Goal: Participate in discussion

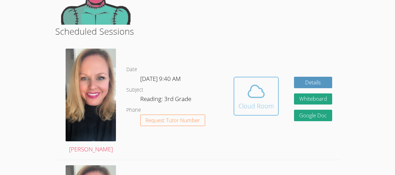
scroll to position [111, 0]
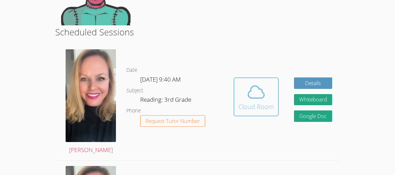
click at [262, 82] on icon at bounding box center [256, 91] width 19 height 19
click at [239, 82] on span at bounding box center [256, 91] width 35 height 19
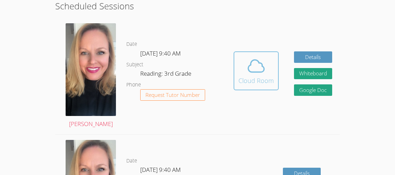
click at [245, 66] on span at bounding box center [256, 65] width 35 height 19
click at [253, 51] on button "Cloud Room" at bounding box center [256, 70] width 45 height 39
click at [248, 67] on icon at bounding box center [256, 66] width 16 height 12
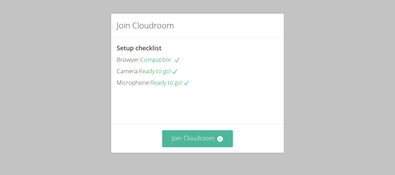
click at [229, 137] on button "Join Cloudroom" at bounding box center [197, 138] width 71 height 17
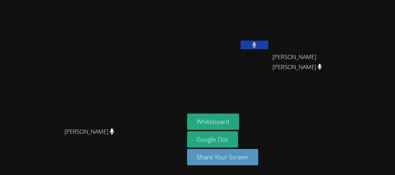
click at [144, 65] on video at bounding box center [92, 73] width 104 height 100
click at [269, 46] on button at bounding box center [255, 45] width 28 height 9
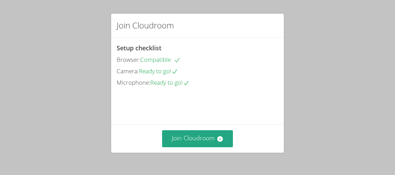
click at [238, 63] on div "Browser: Compatible" at bounding box center [198, 60] width 162 height 10
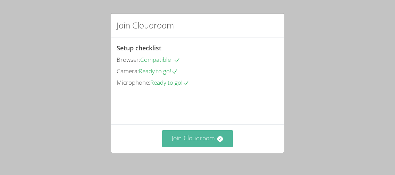
click at [213, 142] on button "Join Cloudroom" at bounding box center [197, 138] width 71 height 17
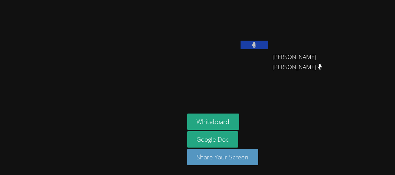
click at [280, 96] on aside "[PERSON_NAME] Ambrosio [PERSON_NAME] [PERSON_NAME] Whiteboard Google Doc Share …" at bounding box center [271, 87] width 174 height 175
click at [269, 48] on button at bounding box center [255, 45] width 28 height 9
click at [144, 74] on video at bounding box center [92, 73] width 104 height 100
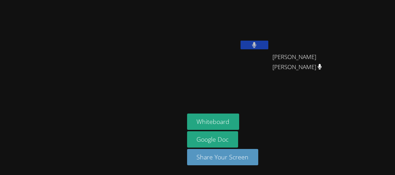
click at [144, 54] on video at bounding box center [92, 73] width 104 height 100
click at [270, 40] on video at bounding box center [228, 26] width 83 height 47
click at [269, 45] on button at bounding box center [255, 45] width 28 height 9
click at [225, 102] on aside "[PERSON_NAME] Ambrosio [PERSON_NAME] [PERSON_NAME] Whiteboard Google Doc Share …" at bounding box center [271, 87] width 174 height 175
click at [258, 44] on icon at bounding box center [254, 45] width 7 height 6
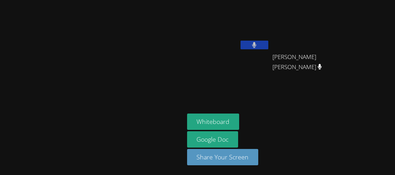
click at [72, 66] on video at bounding box center [92, 73] width 104 height 100
click at [90, 71] on video at bounding box center [92, 73] width 104 height 100
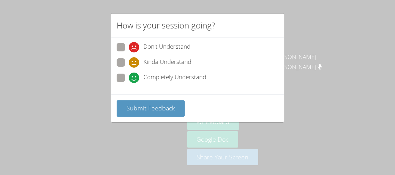
click at [177, 46] on span "Don't Understand" at bounding box center [166, 47] width 47 height 10
click at [135, 46] on input "Don't Understand" at bounding box center [132, 46] width 6 height 6
radio input "true"
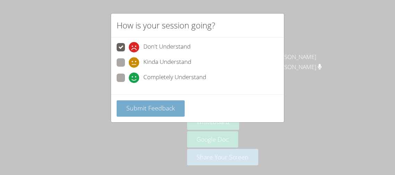
click at [170, 111] on span "Submit Feedback" at bounding box center [150, 108] width 49 height 8
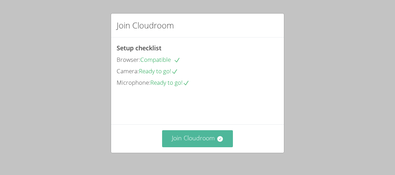
click at [211, 144] on button "Join Cloudroom" at bounding box center [197, 138] width 71 height 17
click at [220, 142] on button "Join Cloudroom" at bounding box center [197, 138] width 71 height 17
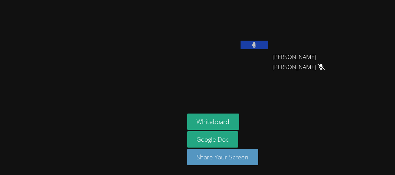
click at [144, 41] on video at bounding box center [92, 73] width 104 height 100
click at [315, 54] on span "[PERSON_NAME] [PERSON_NAME]" at bounding box center [311, 62] width 77 height 20
drag, startPoint x: 310, startPoint y: 55, endPoint x: 394, endPoint y: 44, distance: 84.8
click at [358, 44] on aside "[PERSON_NAME] Ambrosio [PERSON_NAME] [PERSON_NAME] Whiteboard Google Doc Share …" at bounding box center [271, 87] width 174 height 175
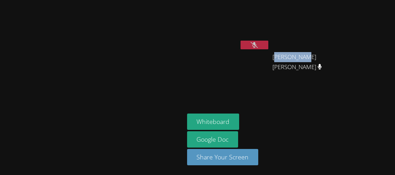
drag, startPoint x: 312, startPoint y: 59, endPoint x: 341, endPoint y: 66, distance: 30.1
click at [341, 66] on div "[PERSON_NAME] [PERSON_NAME]" at bounding box center [314, 63] width 83 height 28
